Goal: Find specific page/section: Find specific page/section

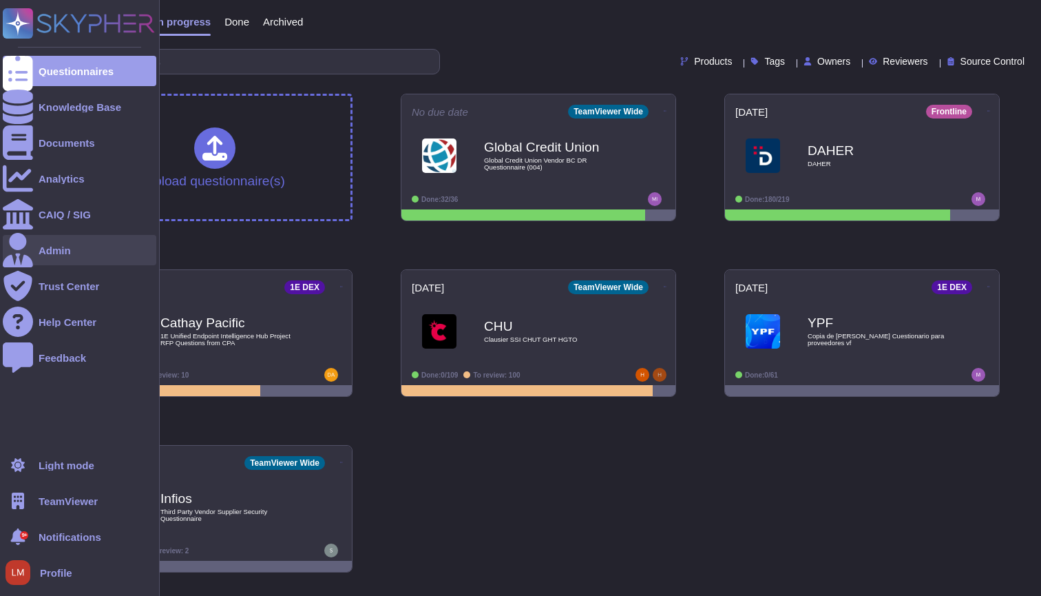
click at [62, 242] on div "Admin" at bounding box center [80, 250] width 154 height 30
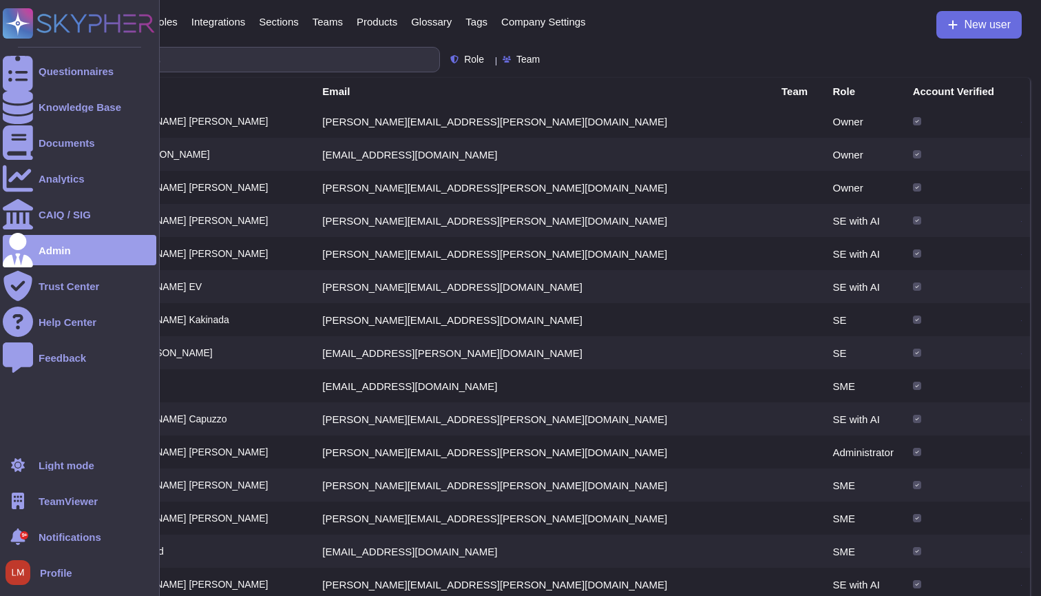
click at [69, 502] on span "TeamViewer" at bounding box center [68, 501] width 59 height 10
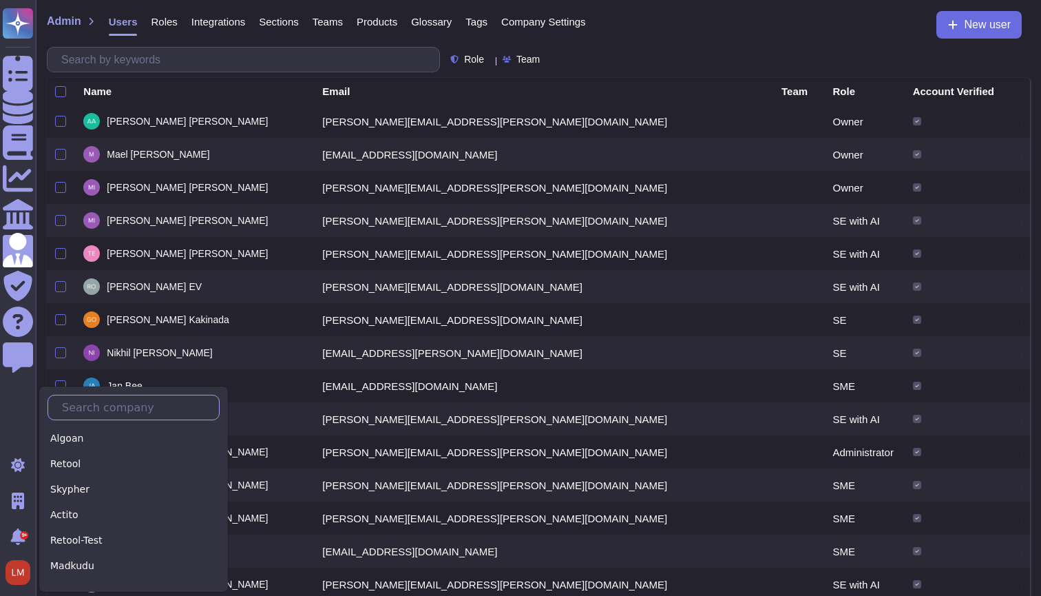
click at [100, 407] on input "text" at bounding box center [137, 407] width 164 height 24
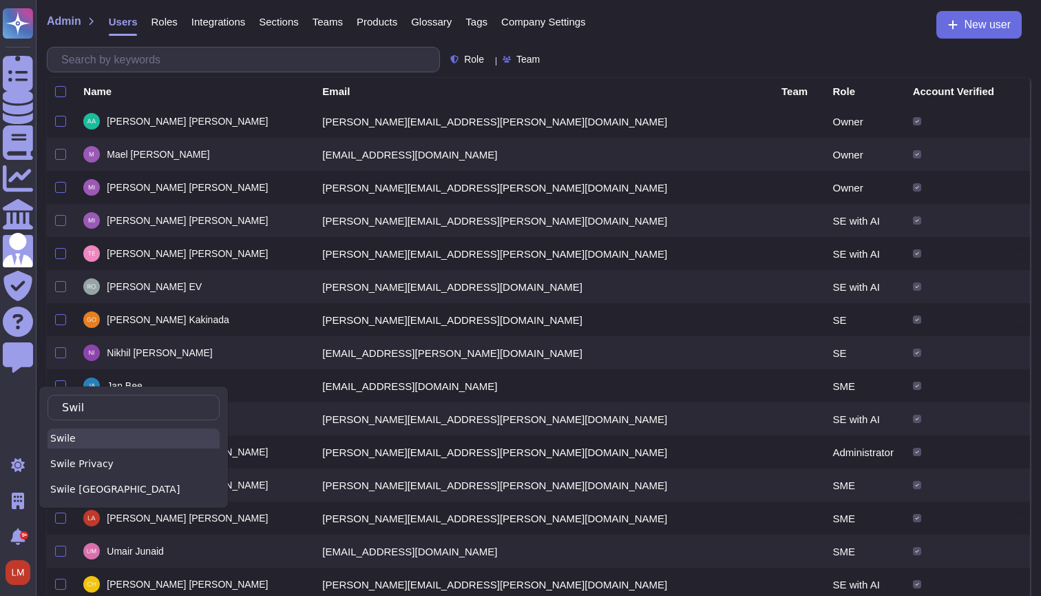
type input "Swil"
click at [85, 440] on div "Swile" at bounding box center [134, 438] width 172 height 20
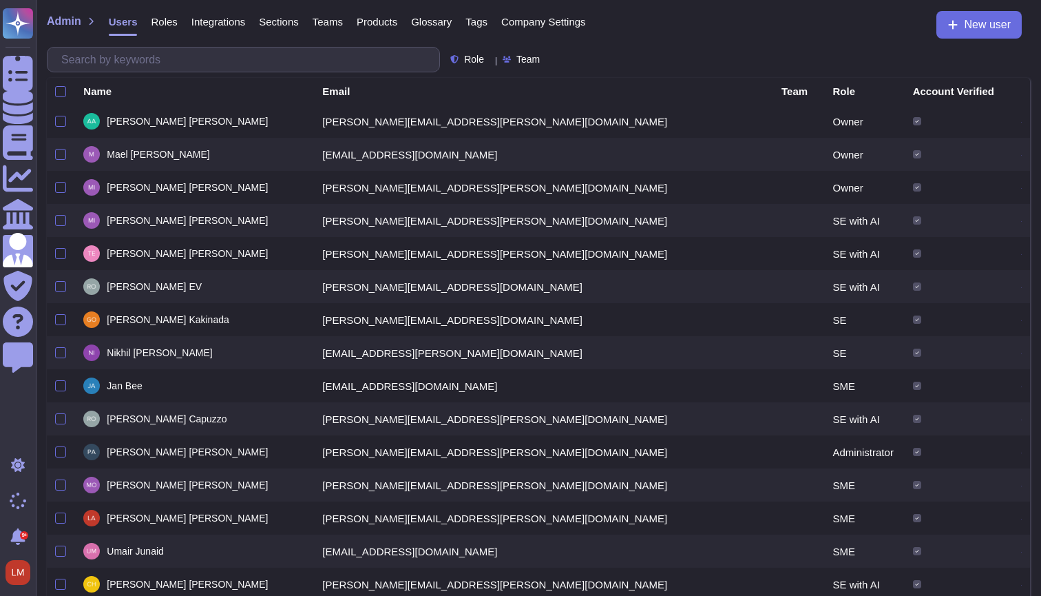
click at [477, 295] on td "[PERSON_NAME][EMAIL_ADDRESS][DOMAIN_NAME]" at bounding box center [543, 286] width 459 height 33
